Goal: Navigation & Orientation: Find specific page/section

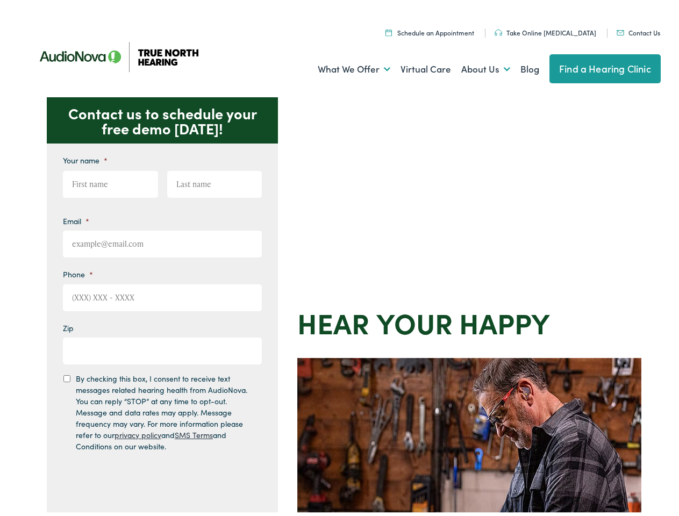
click at [339, 258] on div "Contact us to schedule your free demo [DATE]! Give us a call [PHONE_NUMBER] Ema…" at bounding box center [344, 468] width 688 height 748
click at [344, 66] on link "What We Offer" at bounding box center [354, 66] width 73 height 40
click at [474, 66] on link "About Us" at bounding box center [485, 66] width 49 height 40
